Goal: Information Seeking & Learning: Learn about a topic

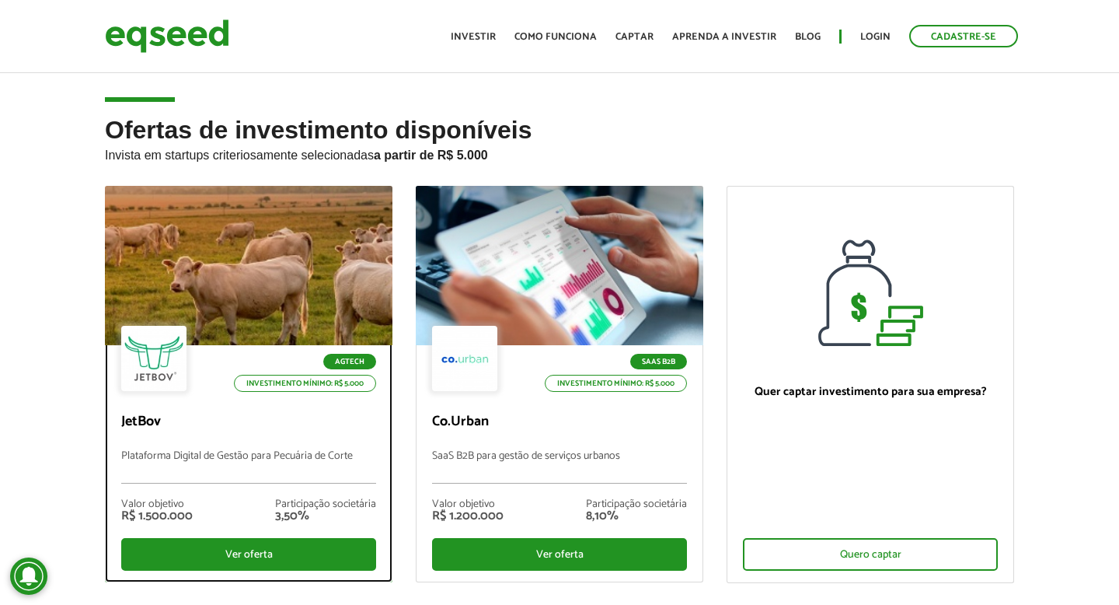
click at [274, 238] on div at bounding box center [248, 265] width 345 height 191
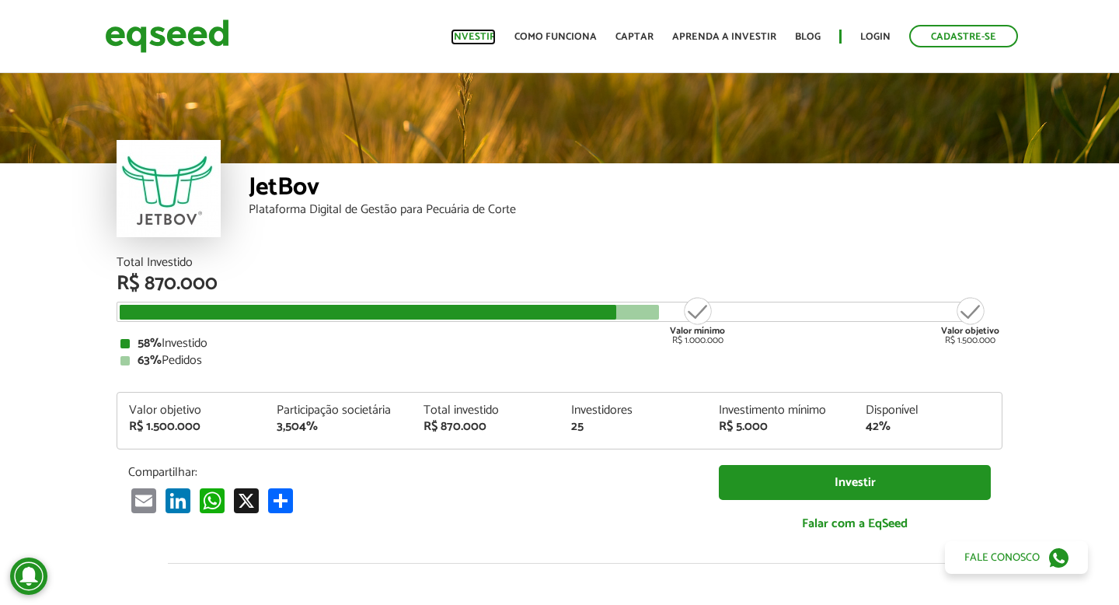
click at [487, 33] on link "Investir" at bounding box center [473, 37] width 45 height 10
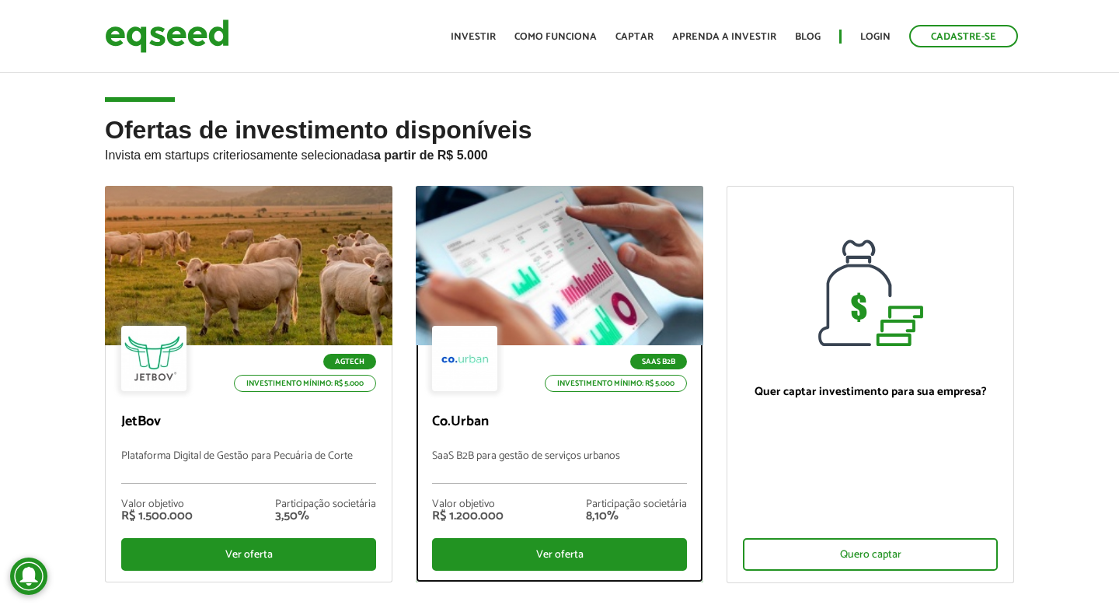
click at [562, 236] on div at bounding box center [559, 265] width 345 height 191
